Goal: Task Accomplishment & Management: Use online tool/utility

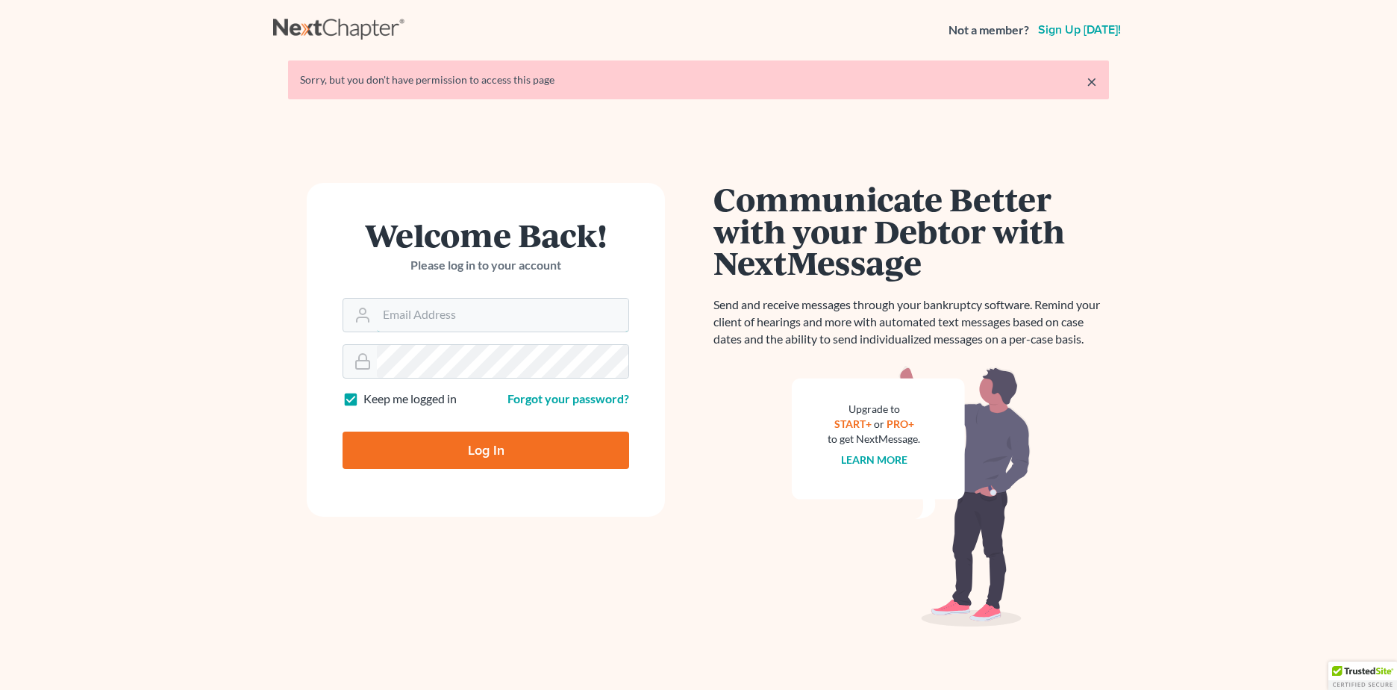
type input "[PERSON_NAME][EMAIL_ADDRESS][DOMAIN_NAME]"
click at [447, 449] on input "Log In" at bounding box center [486, 449] width 287 height 37
type input "Thinking..."
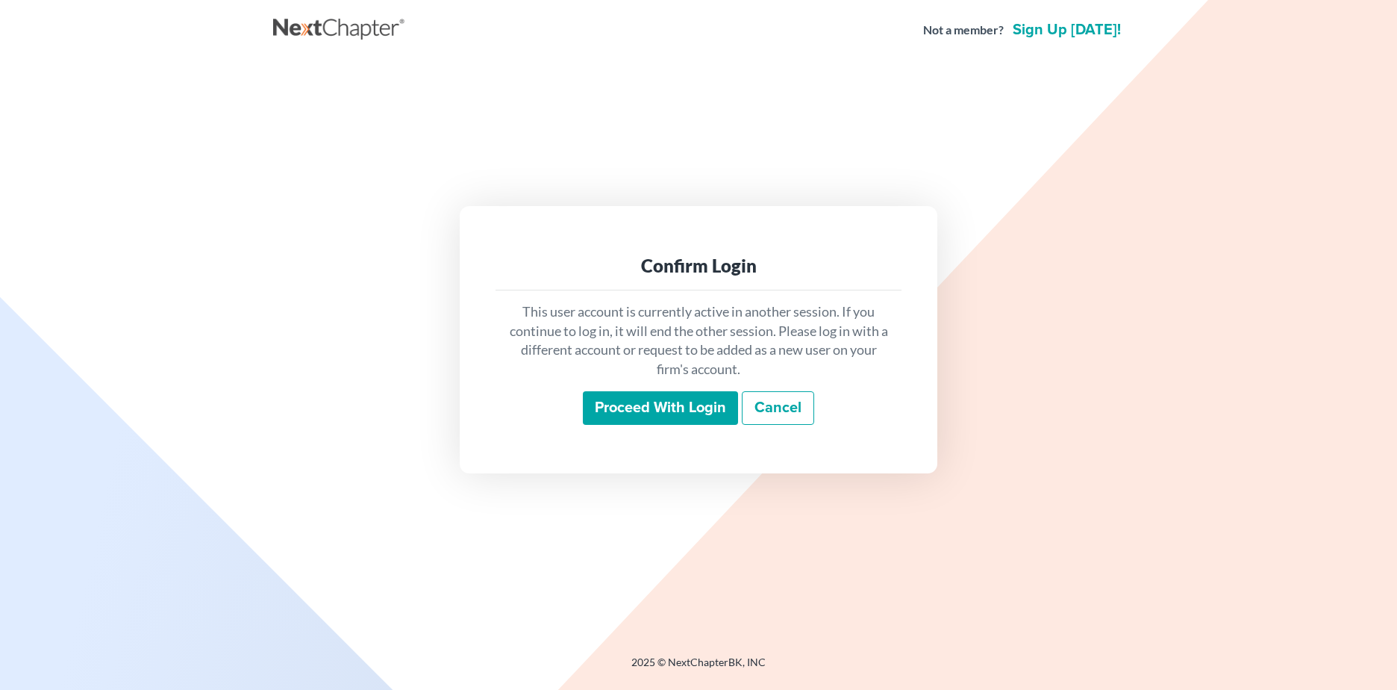
click at [643, 408] on input "Proceed with login" at bounding box center [660, 408] width 155 height 34
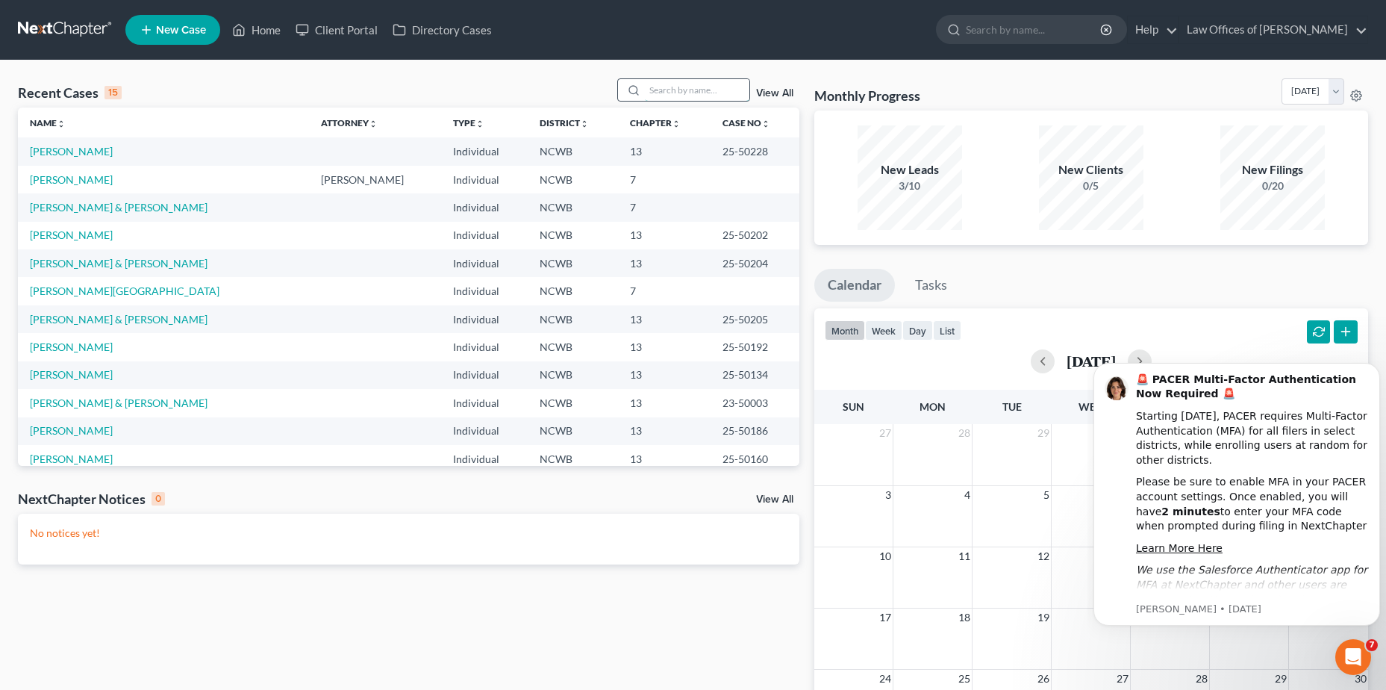
click at [658, 90] on input "search" at bounding box center [697, 90] width 104 height 22
type input "[PERSON_NAME]"
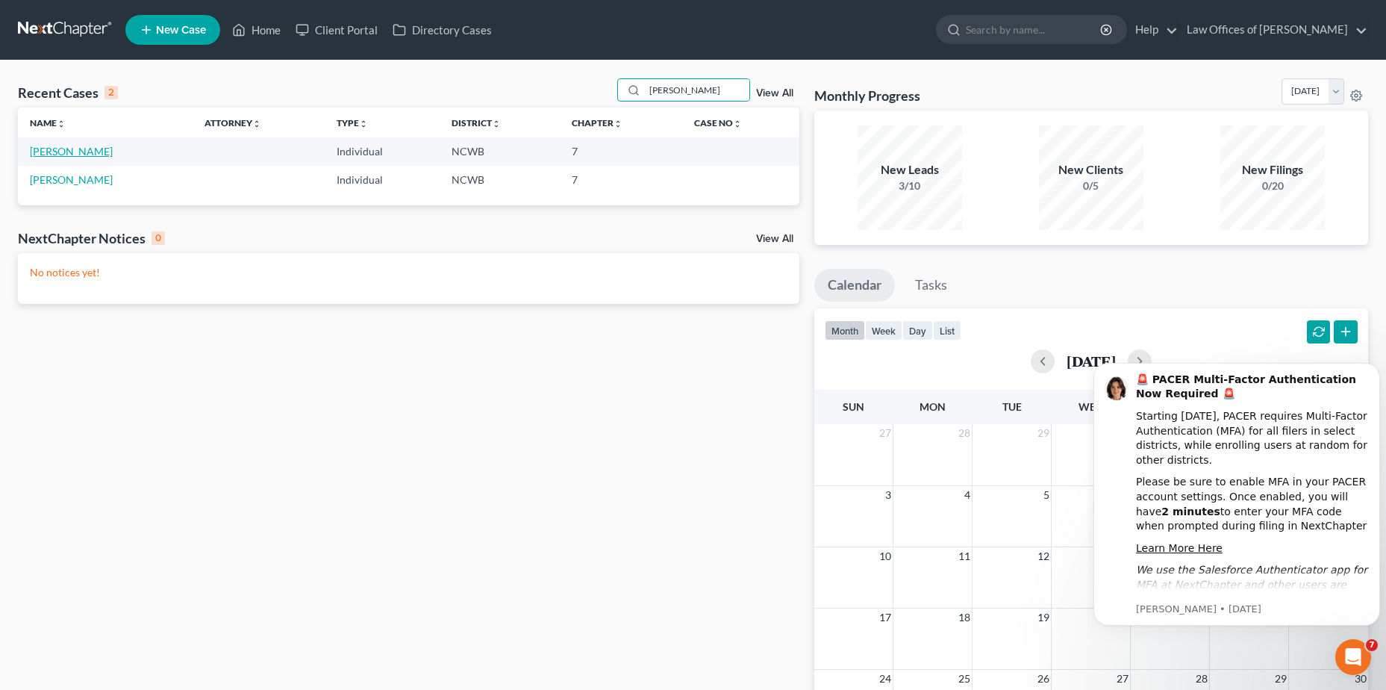
click at [93, 147] on link "[PERSON_NAME]" at bounding box center [71, 151] width 83 height 13
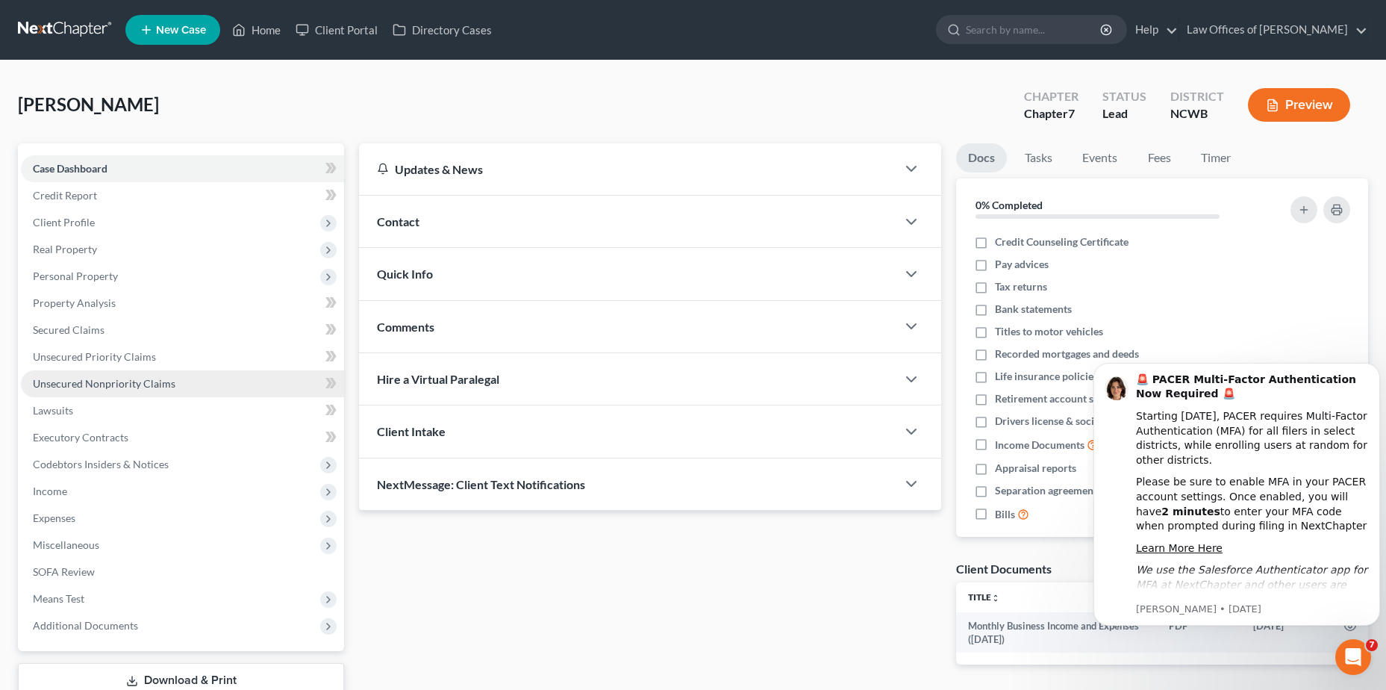
click at [65, 382] on span "Unsecured Nonpriority Claims" at bounding box center [104, 383] width 143 height 13
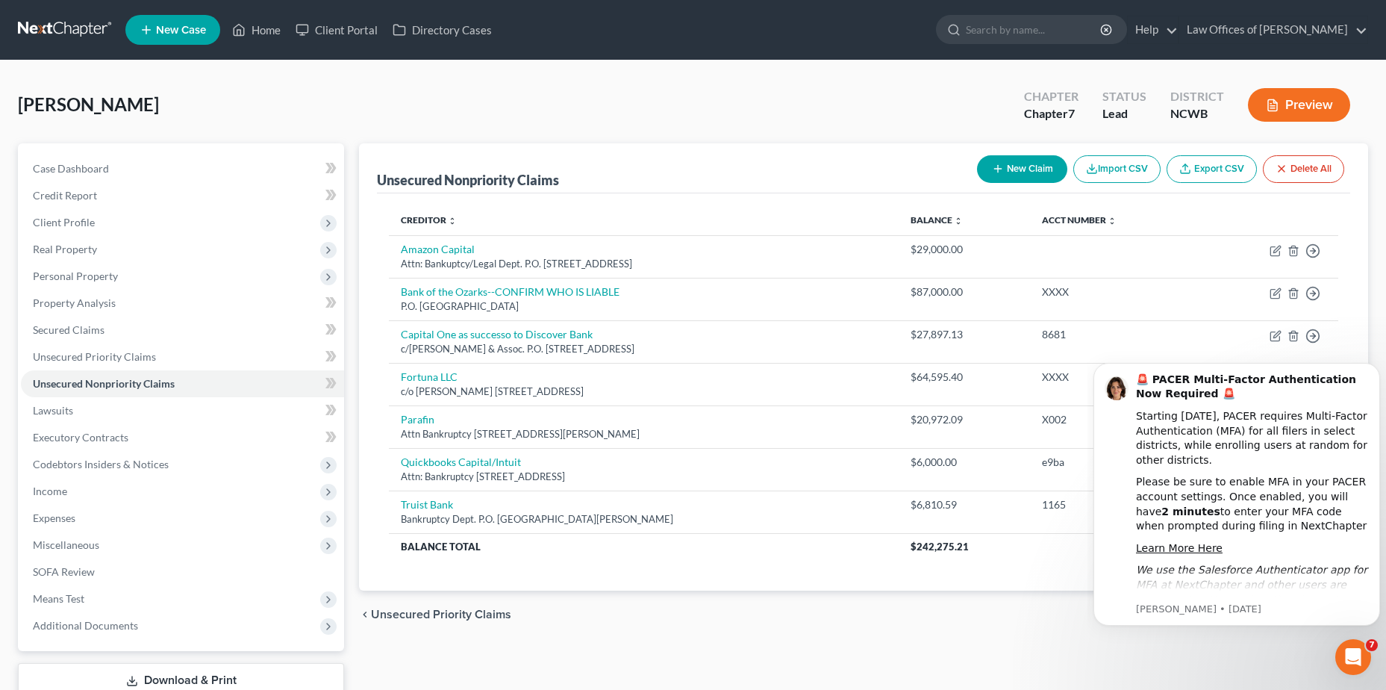
click at [1123, 166] on button "Import CSV" at bounding box center [1116, 169] width 87 height 28
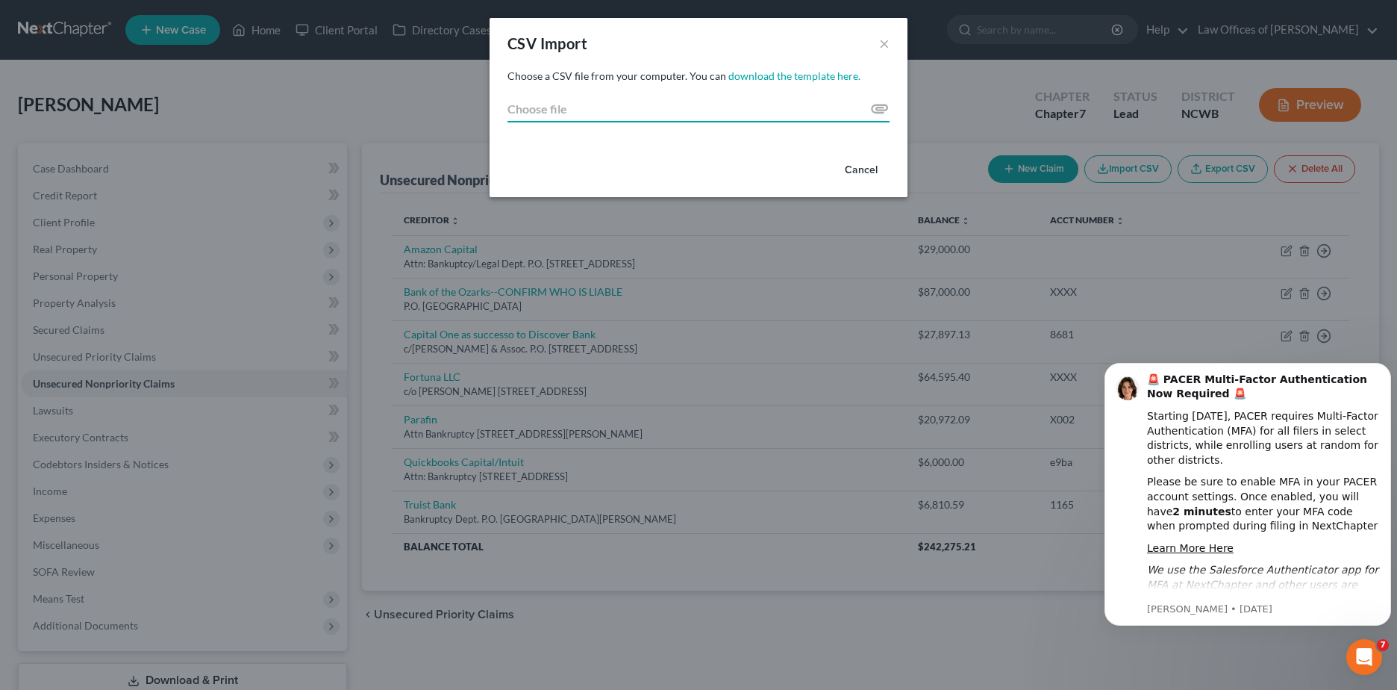
click at [783, 106] on input "Choose file" at bounding box center [699, 109] width 382 height 27
type input "C:\fakepath\Creditor_Import_Template Addresses - [PERSON_NAME].xlsx"
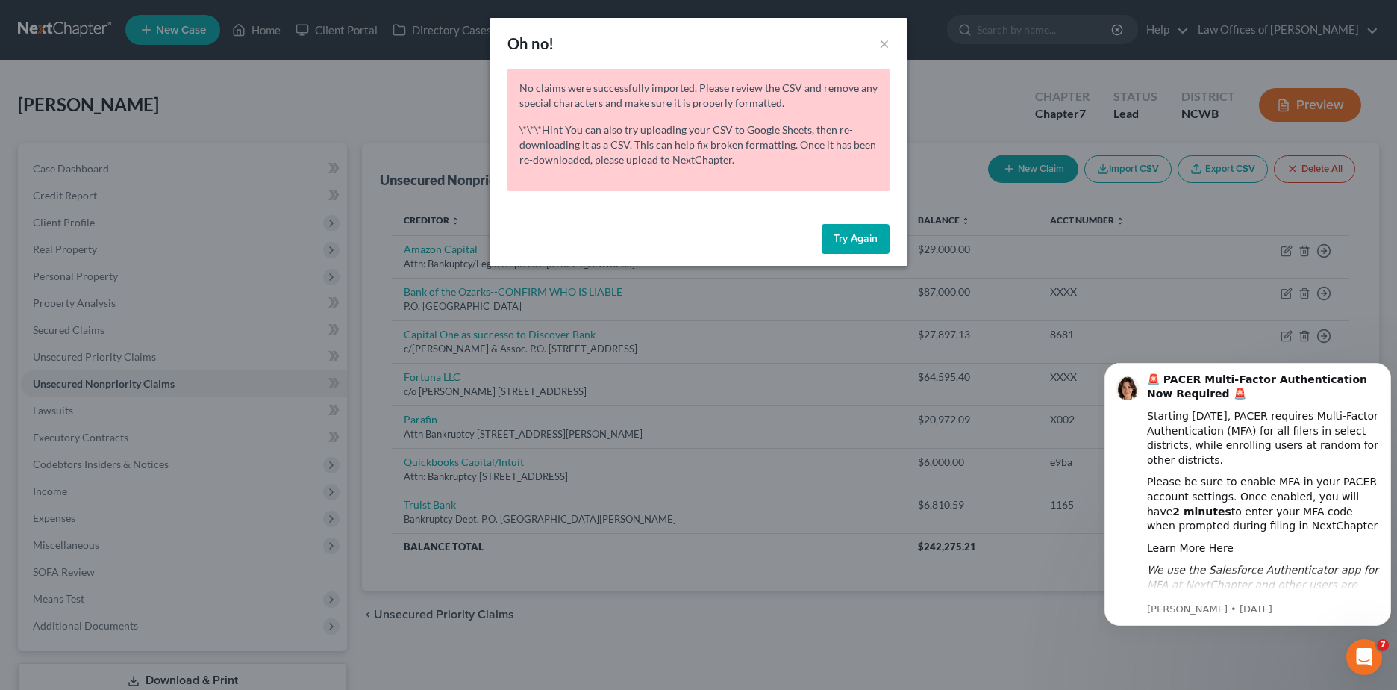
click at [834, 240] on button "Try Again" at bounding box center [856, 239] width 68 height 30
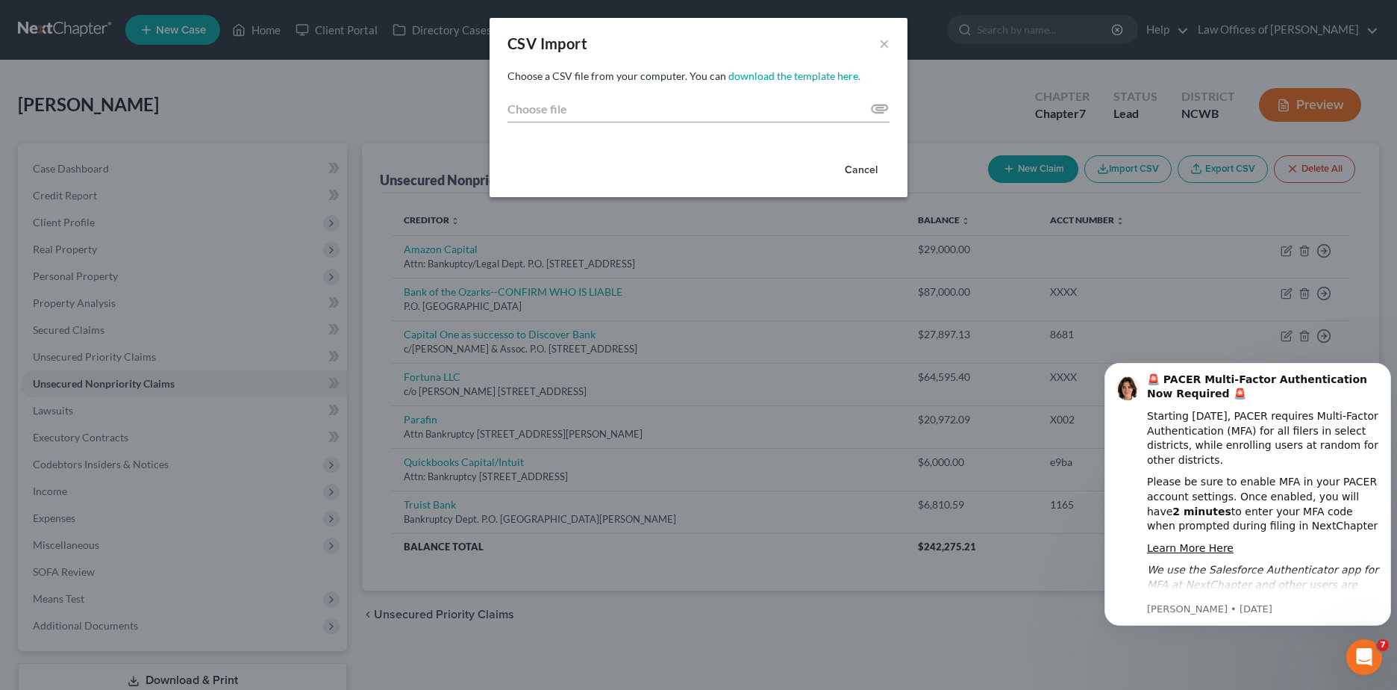
click at [855, 169] on button "Cancel" at bounding box center [861, 170] width 57 height 30
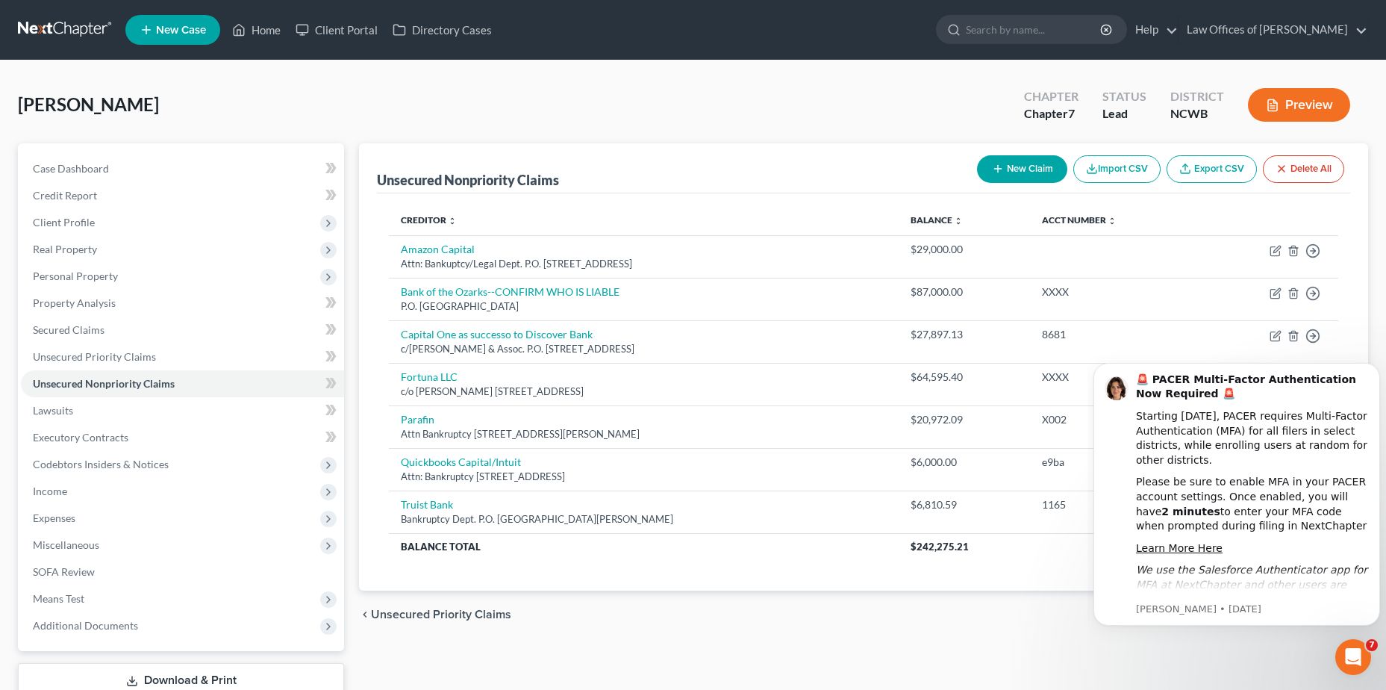
click at [1217, 169] on link "Export CSV" at bounding box center [1212, 169] width 90 height 28
drag, startPoint x: 860, startPoint y: 90, endPoint x: 923, endPoint y: 111, distance: 66.1
click at [860, 90] on div "[PERSON_NAME] Upgraded Chapter Chapter 7 Status Lead District NCWB Preview" at bounding box center [693, 110] width 1350 height 65
click at [1116, 171] on button "Import CSV" at bounding box center [1116, 169] width 87 height 28
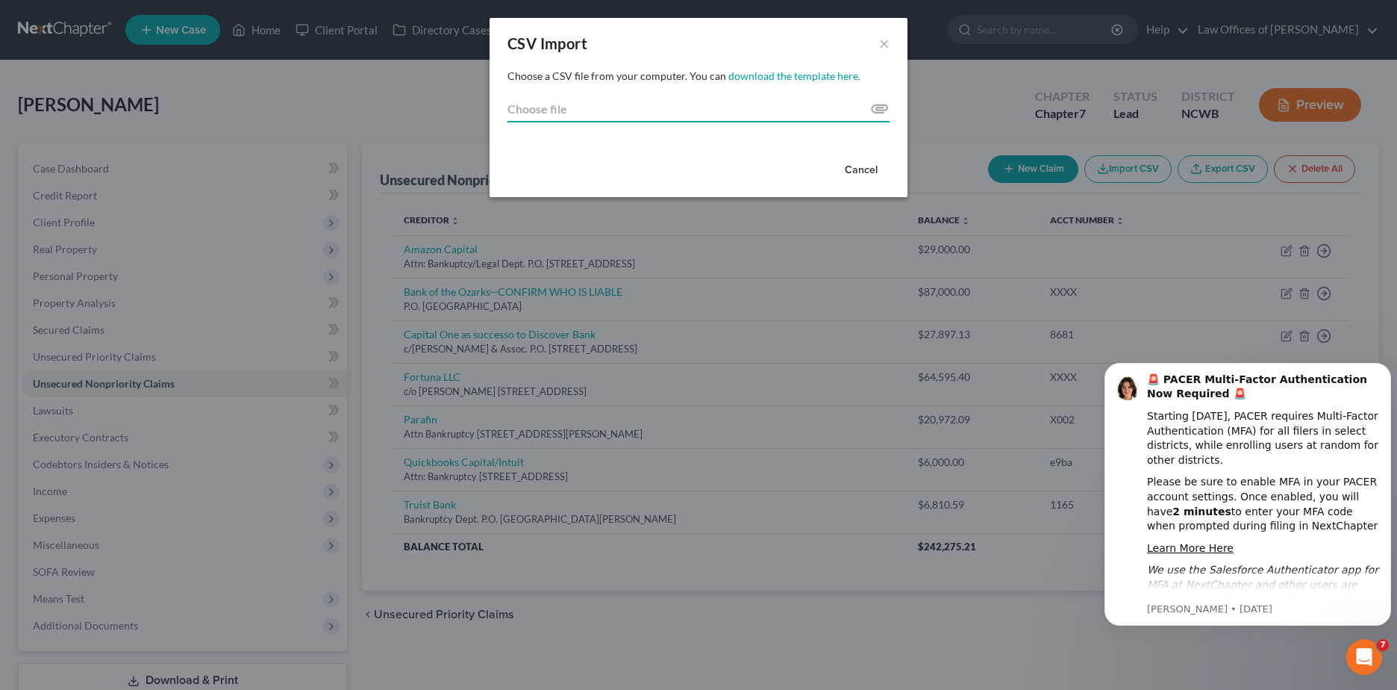
click at [876, 104] on input "Choose file" at bounding box center [699, 109] width 382 height 27
type input "C:\fakepath\Creditor_Import_Template 1.csv"
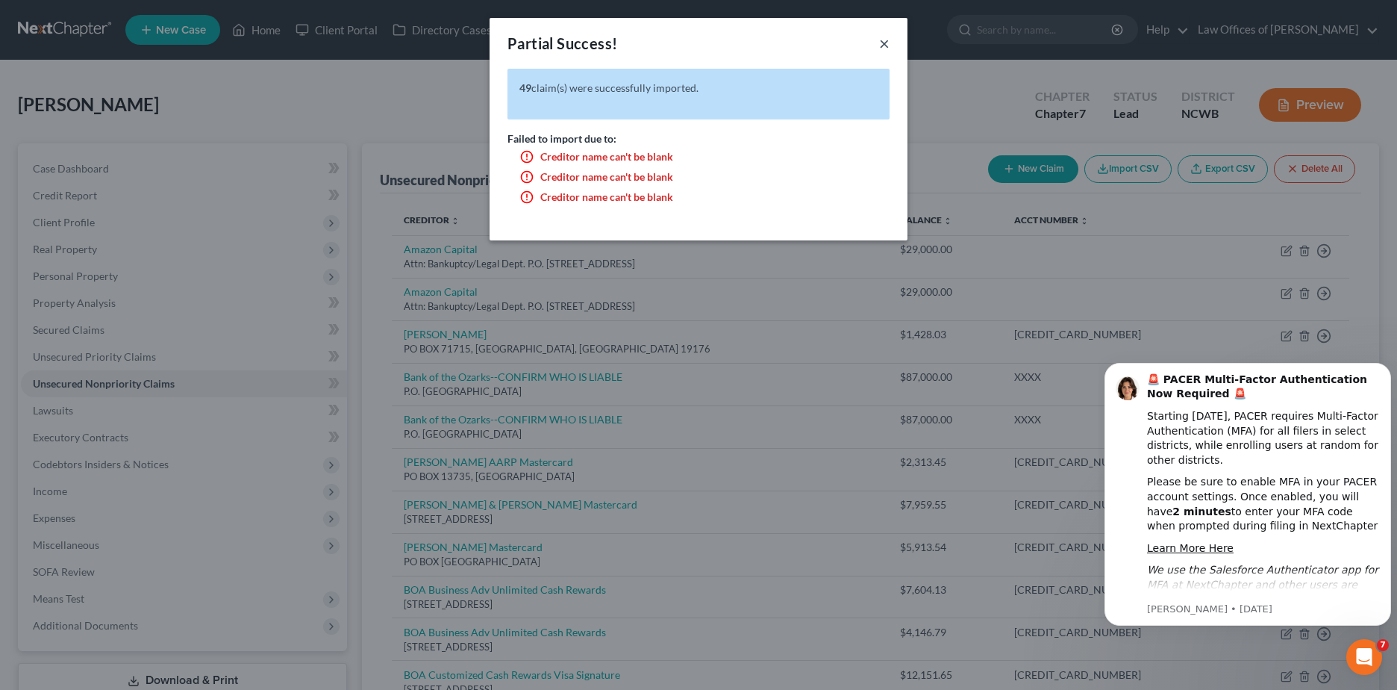
click at [886, 45] on button "×" at bounding box center [884, 43] width 10 height 18
